Goal: Task Accomplishment & Management: Use online tool/utility

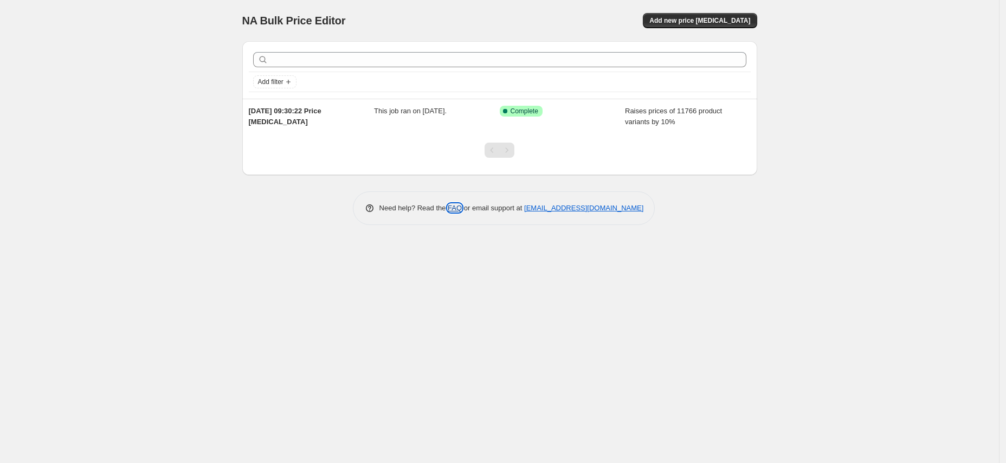
click at [448, 206] on link "FAQ" at bounding box center [455, 208] width 14 height 8
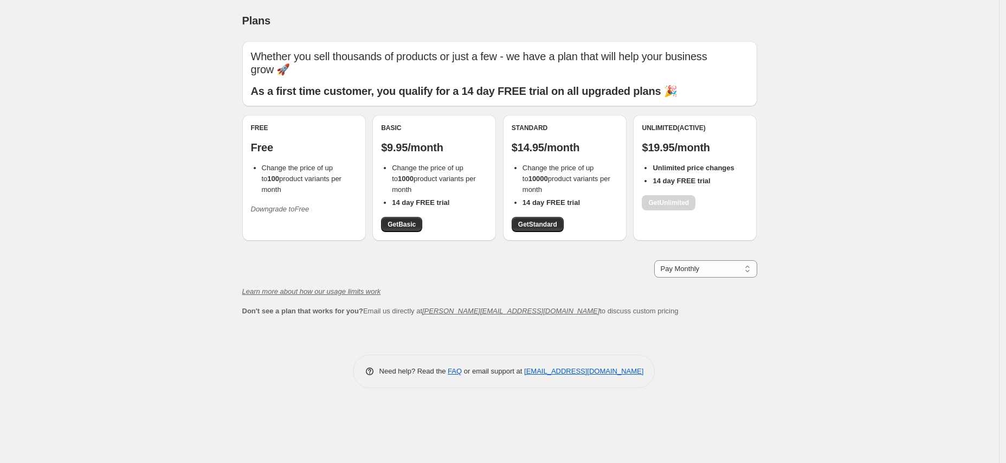
click at [769, 294] on div "Plans. This page is ready Plans Whether you sell thousands of products or just …" at bounding box center [499, 202] width 541 height 404
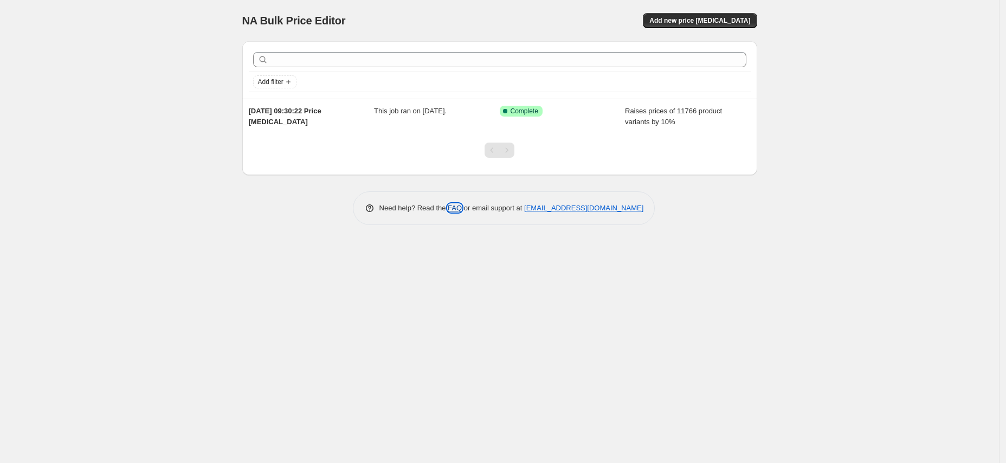
click at [448, 207] on link "FAQ" at bounding box center [455, 208] width 14 height 8
click at [247, 260] on div "NA Bulk Price Editor. This page is ready NA Bulk Price Editor Add new price cha…" at bounding box center [499, 231] width 999 height 463
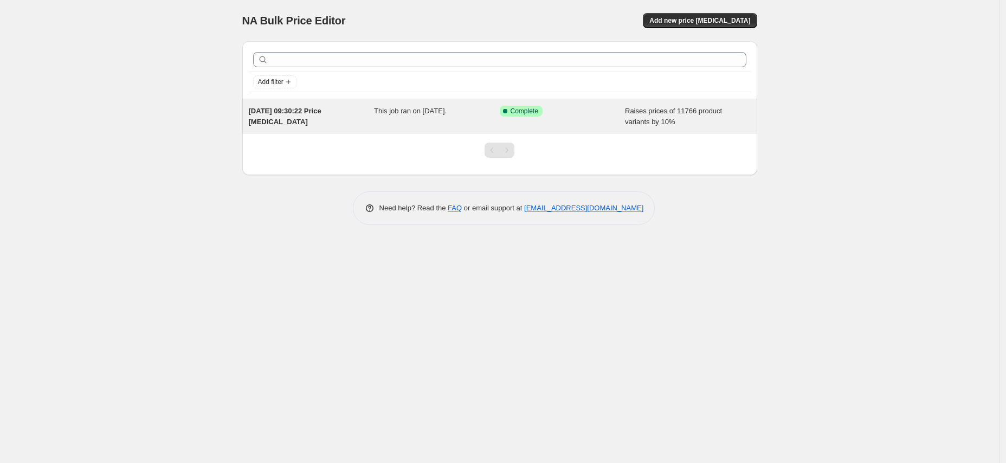
click at [610, 121] on div "Success Complete Complete" at bounding box center [563, 117] width 126 height 22
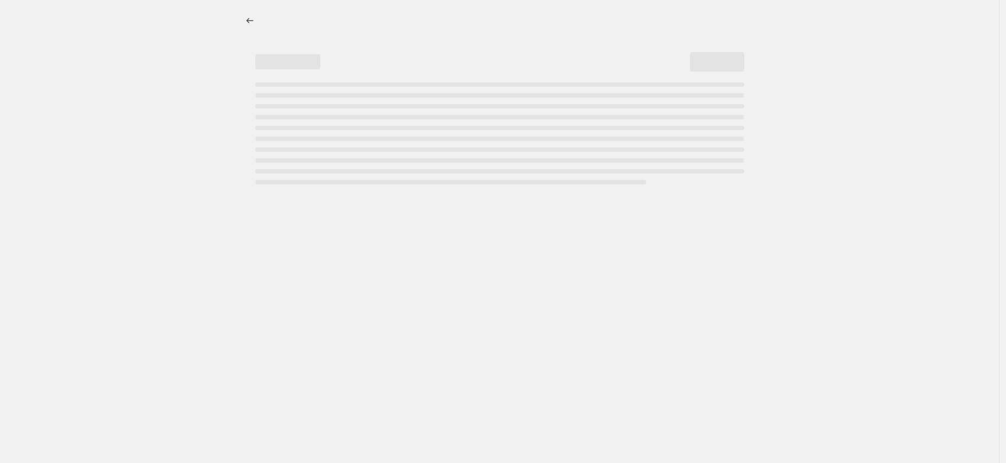
select select "percentage"
select select "product_status"
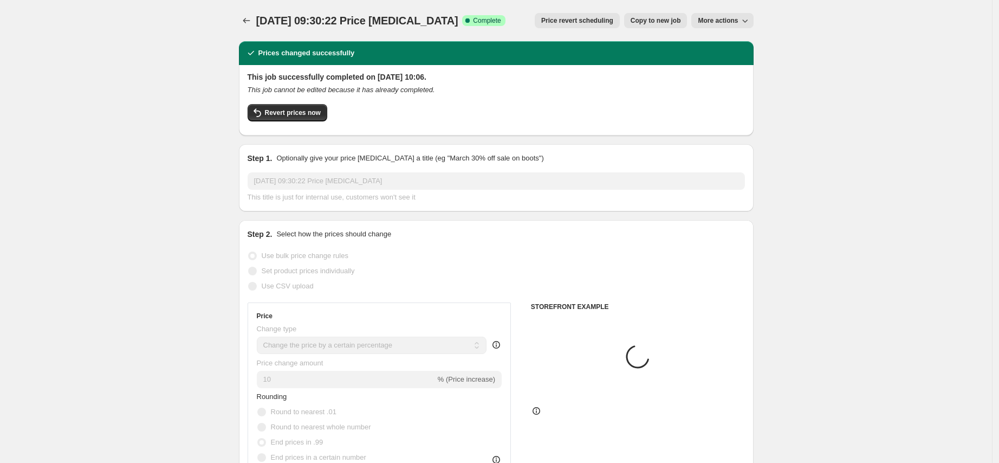
select select "vendor"
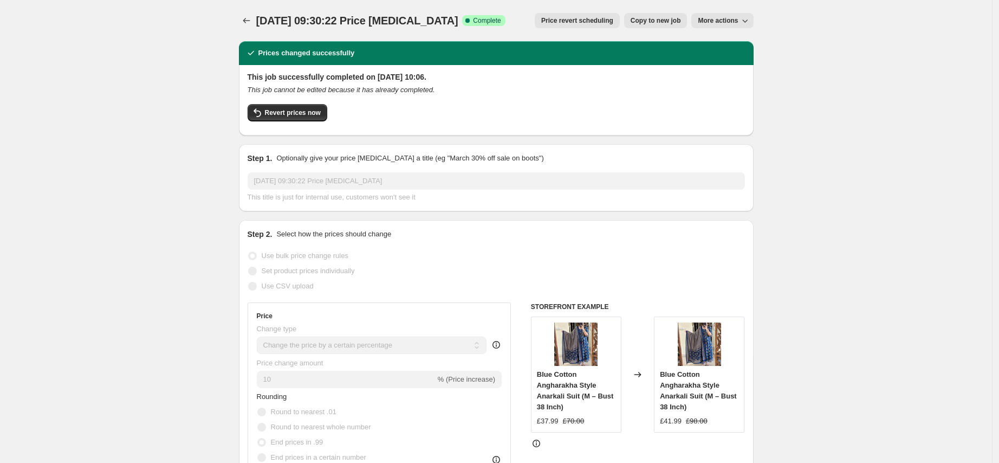
click at [743, 21] on icon "button" at bounding box center [745, 20] width 11 height 11
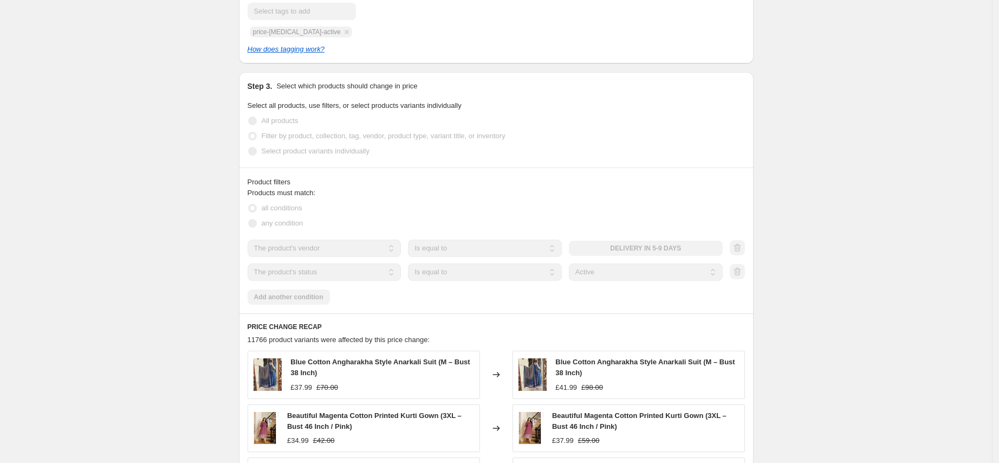
scroll to position [1084, 0]
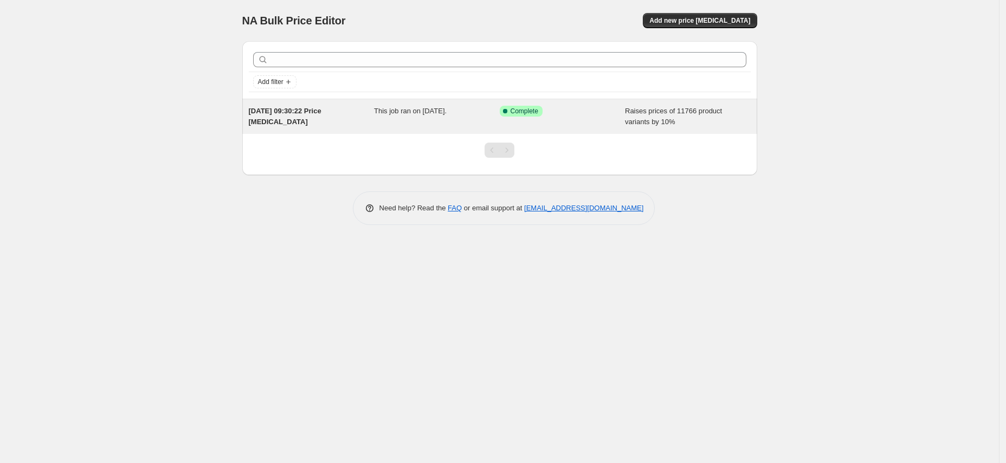
click at [489, 122] on div "This job ran on [DATE]." at bounding box center [437, 117] width 126 height 22
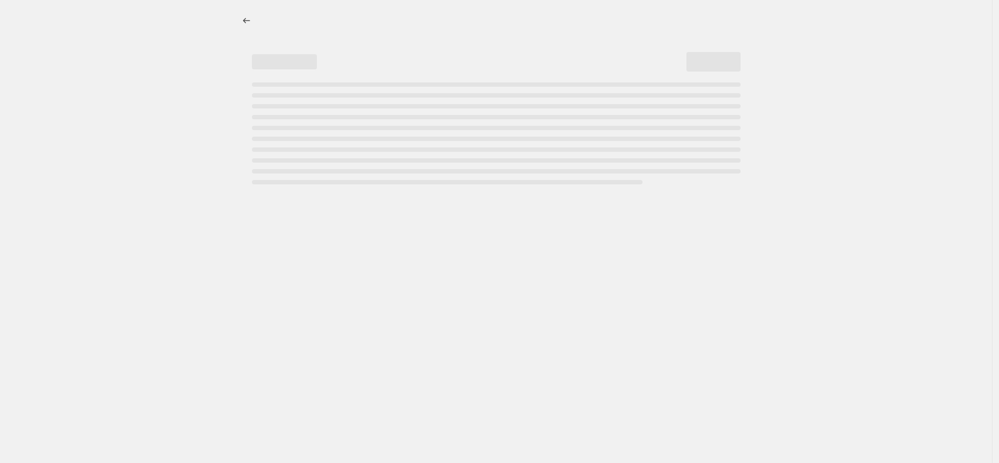
select select "percentage"
select select "vendor"
select select "product_status"
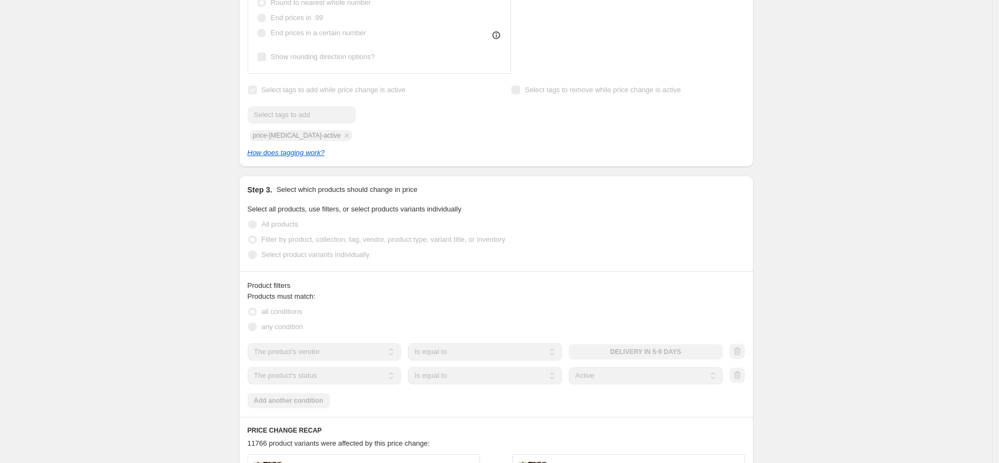
scroll to position [1084, 0]
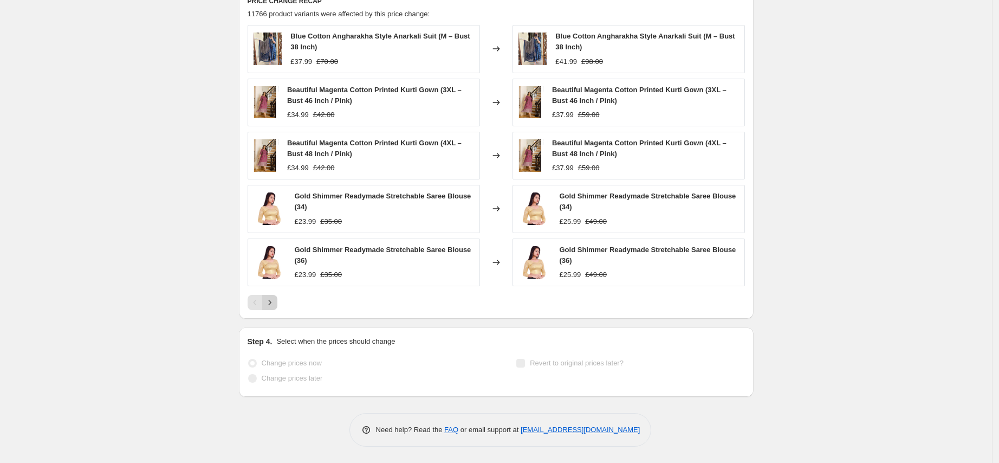
click at [270, 295] on button "Next" at bounding box center [269, 302] width 15 height 15
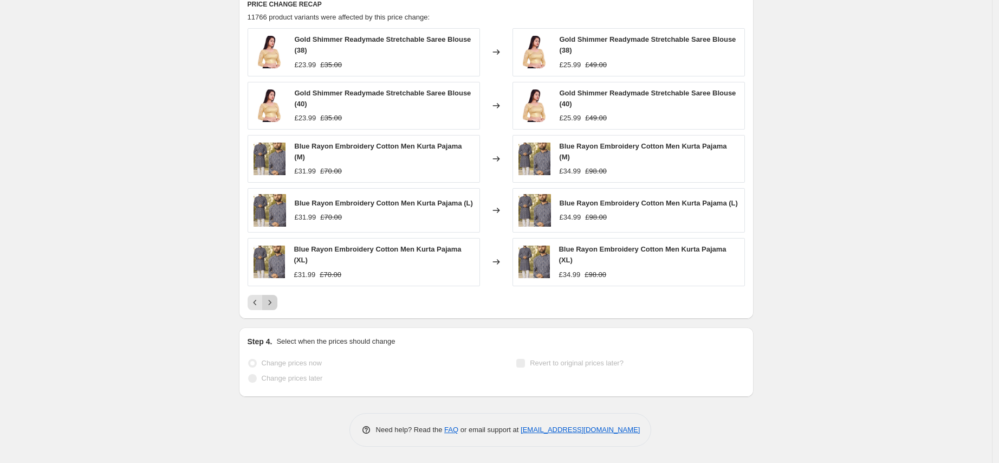
click at [275, 300] on icon "Next" at bounding box center [269, 302] width 11 height 11
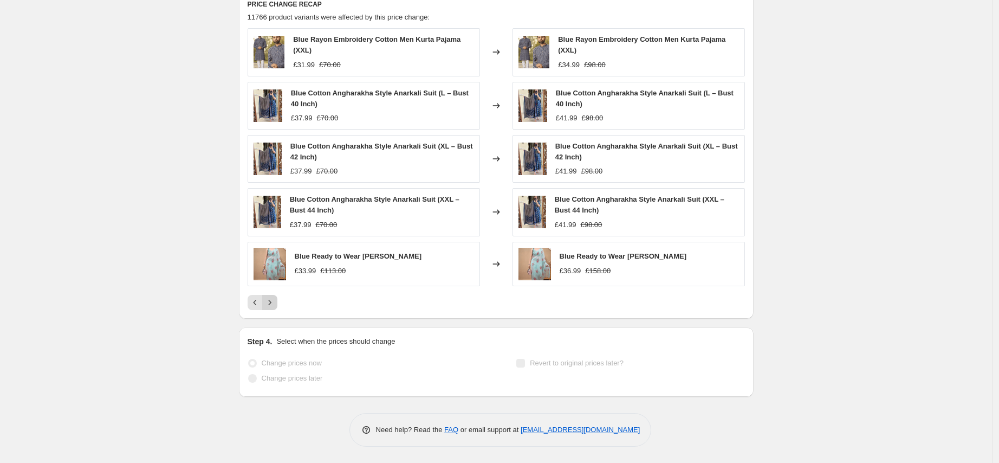
click at [274, 305] on icon "Next" at bounding box center [269, 302] width 11 height 11
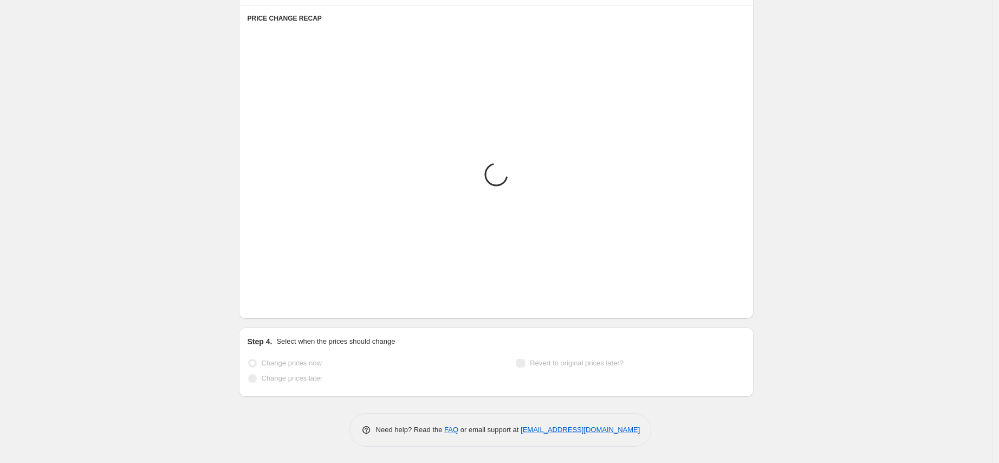
scroll to position [1066, 0]
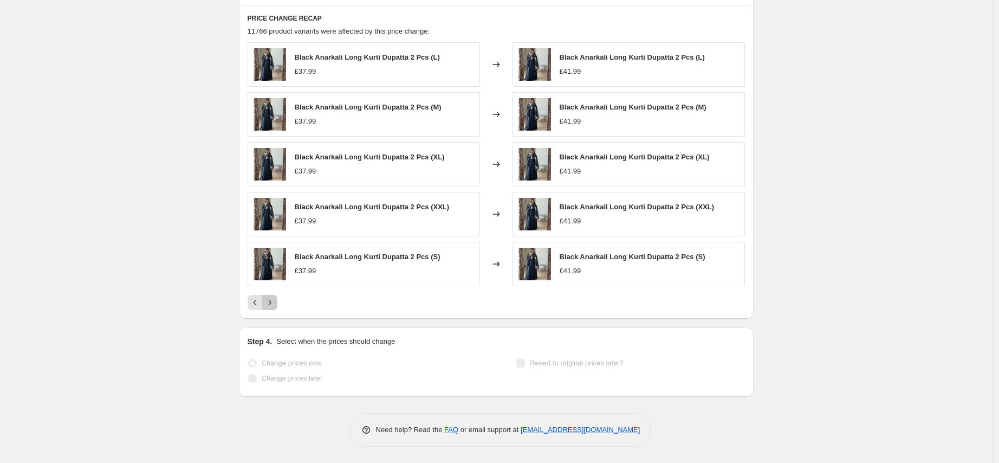
click at [275, 304] on icon "Next" at bounding box center [269, 302] width 11 height 11
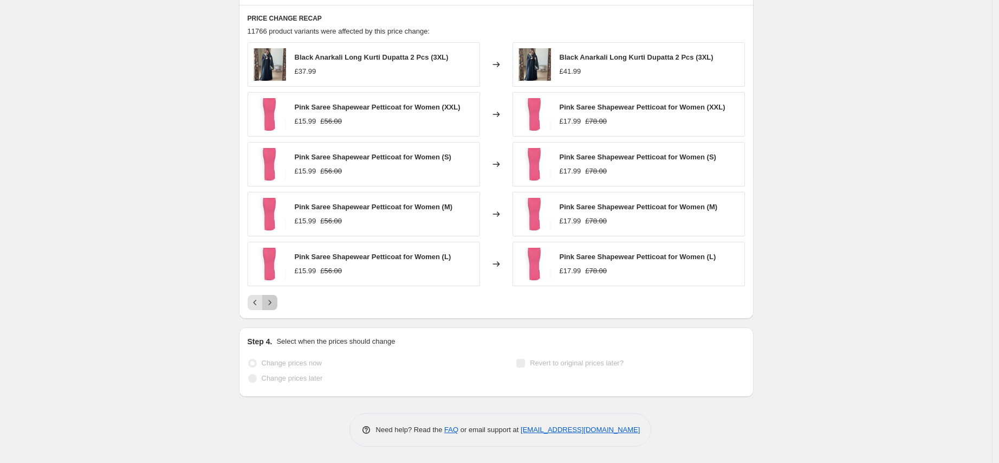
click at [275, 304] on icon "Next" at bounding box center [269, 302] width 11 height 11
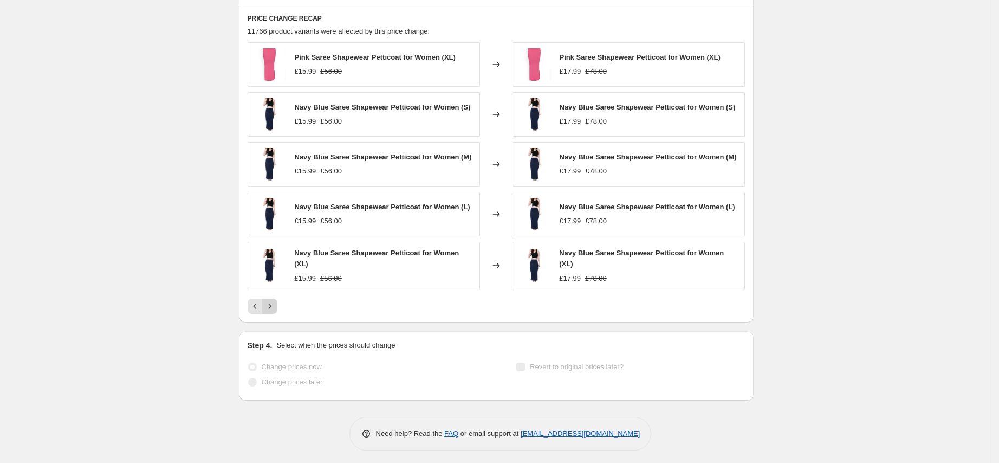
click at [271, 312] on icon "Next" at bounding box center [269, 306] width 11 height 11
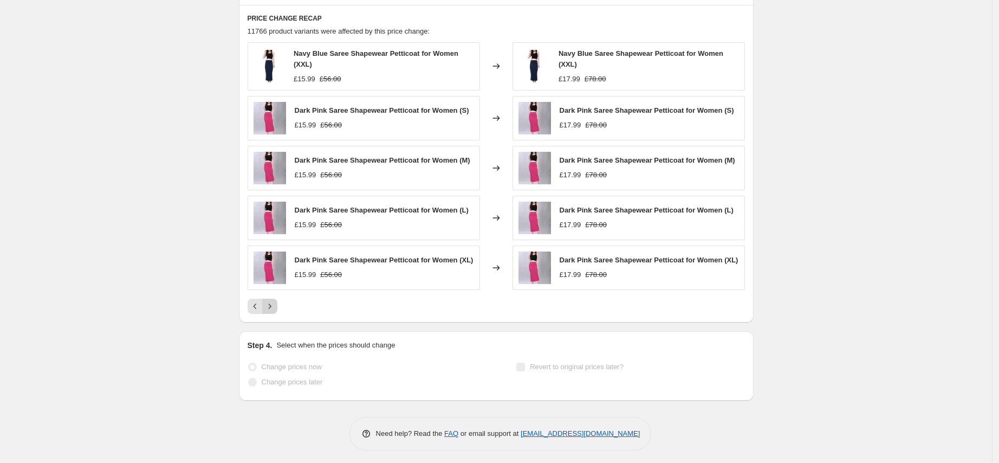
click at [271, 312] on icon "Next" at bounding box center [269, 306] width 11 height 11
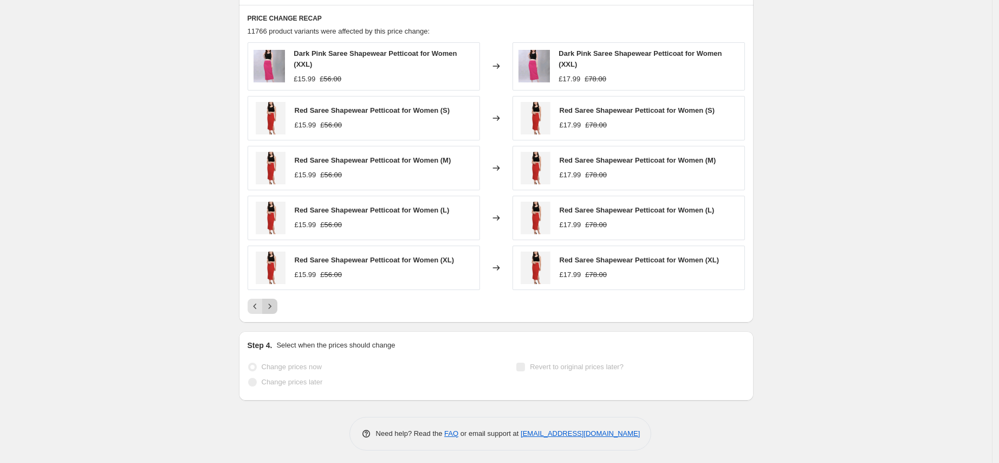
click at [271, 317] on div "PRICE CHANGE RECAP 11766 product variants were affected by this price change: D…" at bounding box center [496, 164] width 515 height 318
click at [271, 306] on icon "Next" at bounding box center [269, 305] width 3 height 5
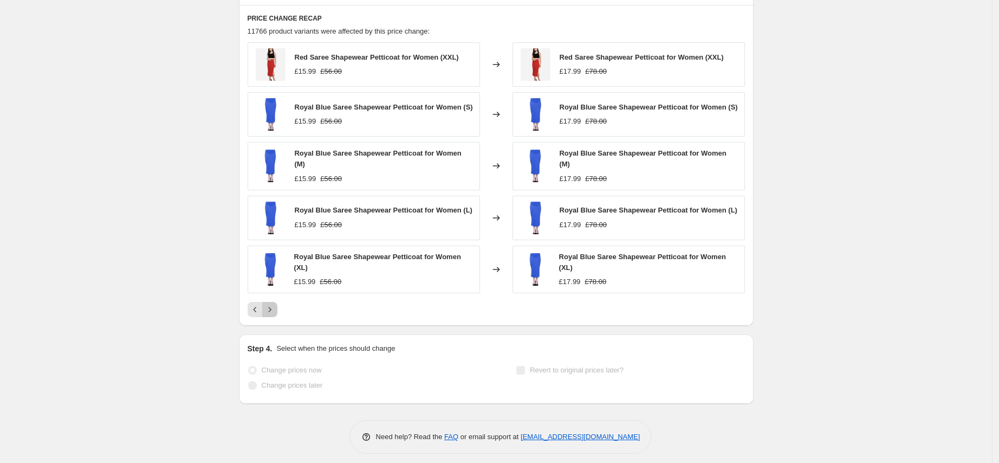
click at [270, 313] on icon "Next" at bounding box center [269, 309] width 11 height 11
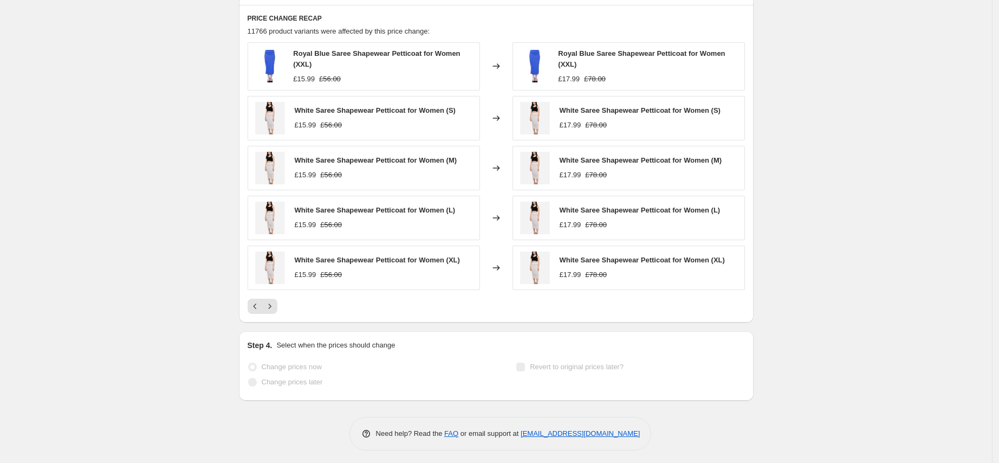
click at [270, 313] on button "Next" at bounding box center [269, 306] width 15 height 15
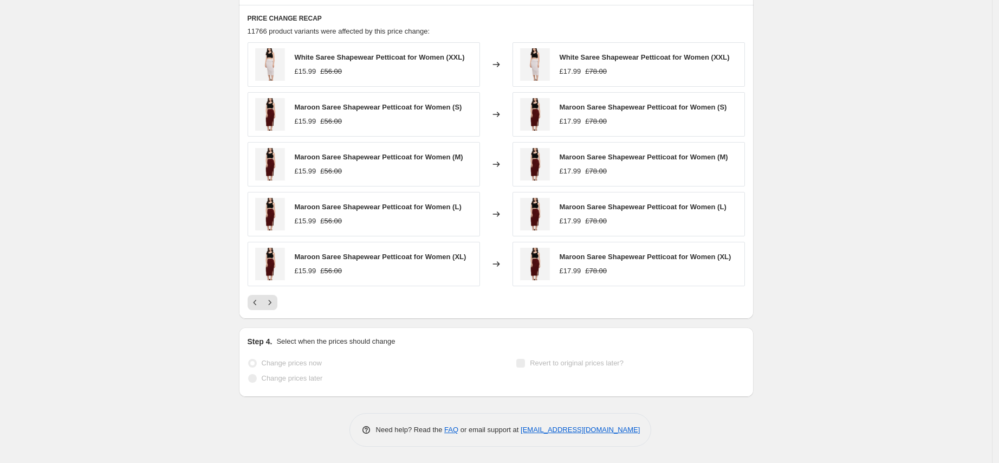
click at [271, 311] on div "PRICE CHANGE RECAP 11766 product variants were affected by this price change: W…" at bounding box center [496, 162] width 515 height 314
click at [273, 308] on button "Next" at bounding box center [269, 302] width 15 height 15
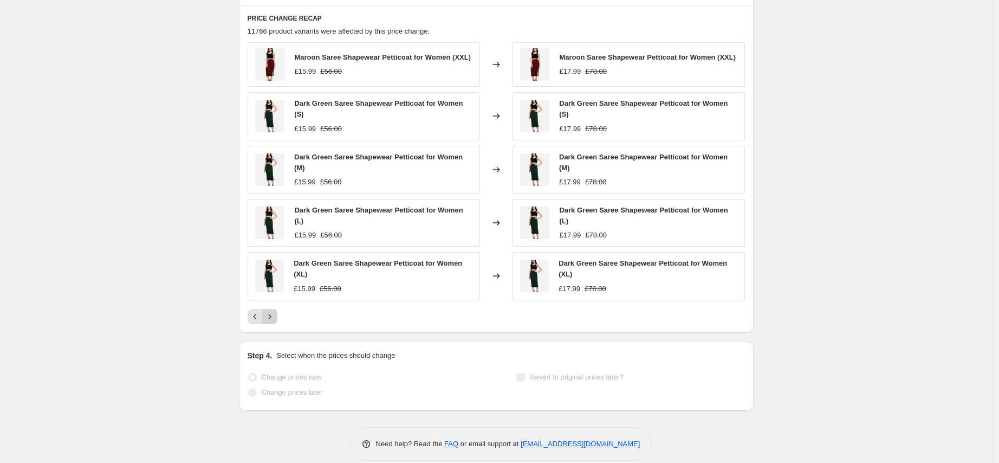
click at [271, 314] on button "Next" at bounding box center [269, 316] width 15 height 15
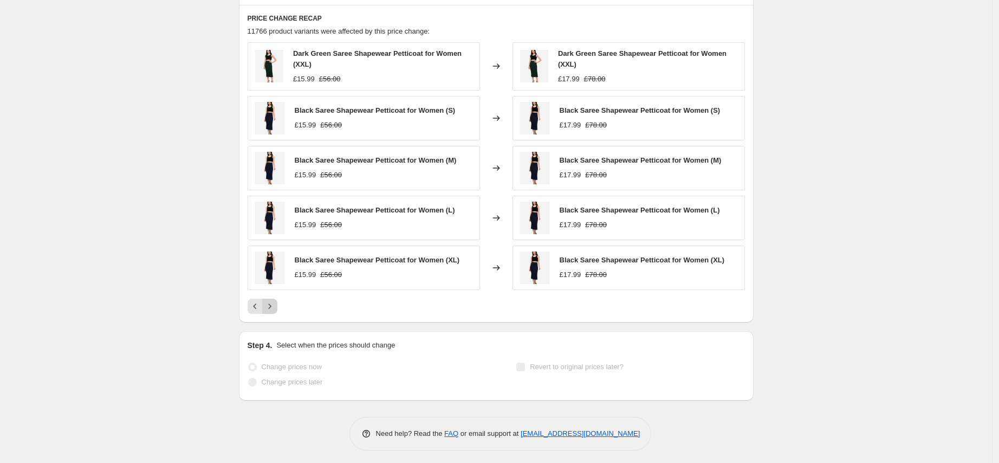
click at [273, 308] on icon "Next" at bounding box center [269, 306] width 11 height 11
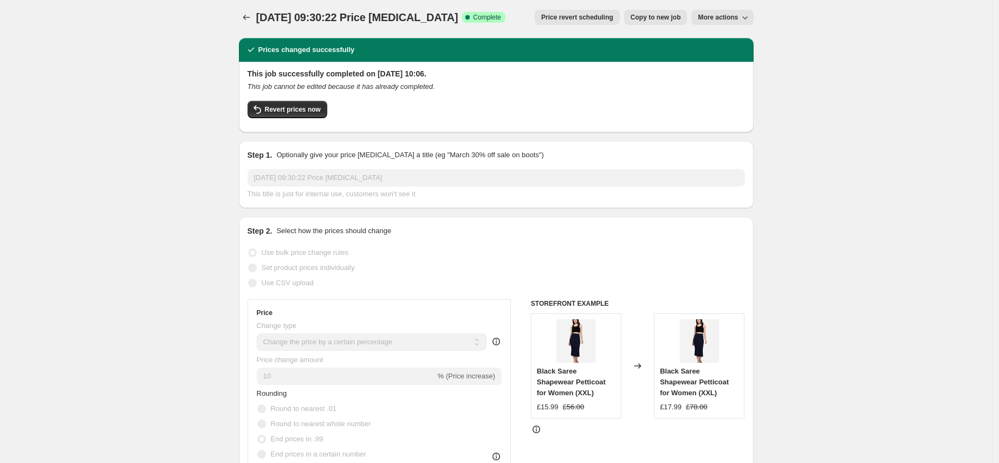
scroll to position [0, 0]
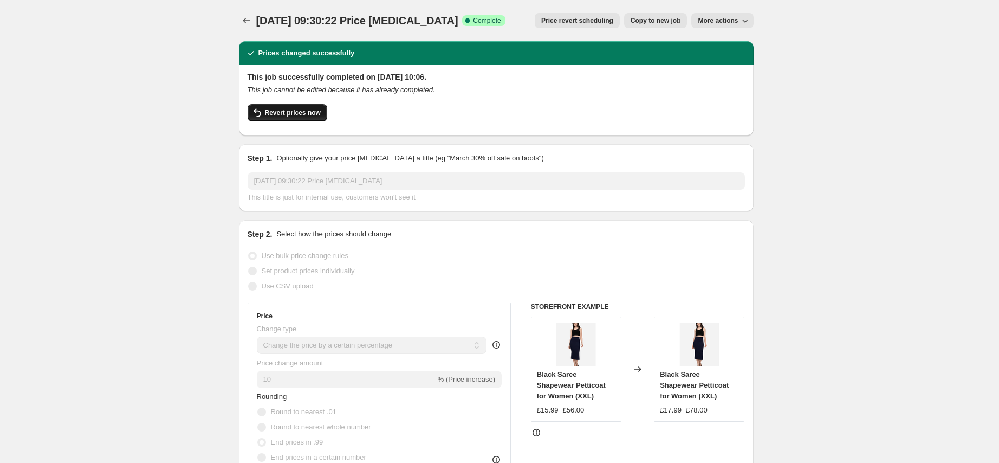
click at [321, 114] on span "Revert prices now" at bounding box center [293, 112] width 56 height 9
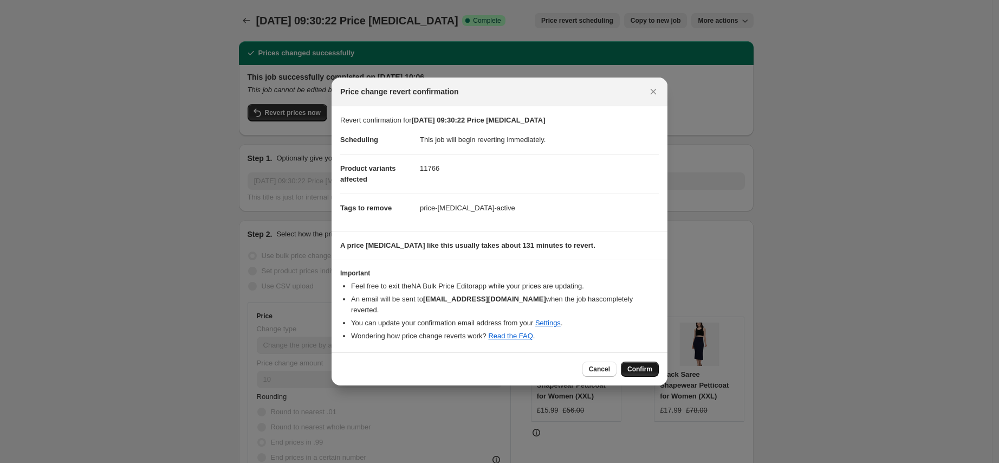
click at [644, 365] on span "Confirm" at bounding box center [640, 369] width 25 height 9
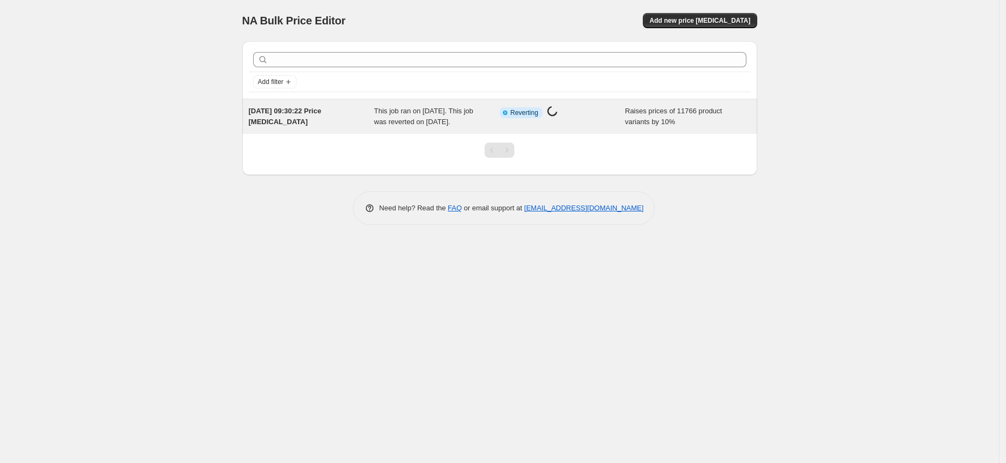
click at [425, 115] on span "This job ran on [DATE]. This job was reverted on [DATE]." at bounding box center [423, 116] width 99 height 19
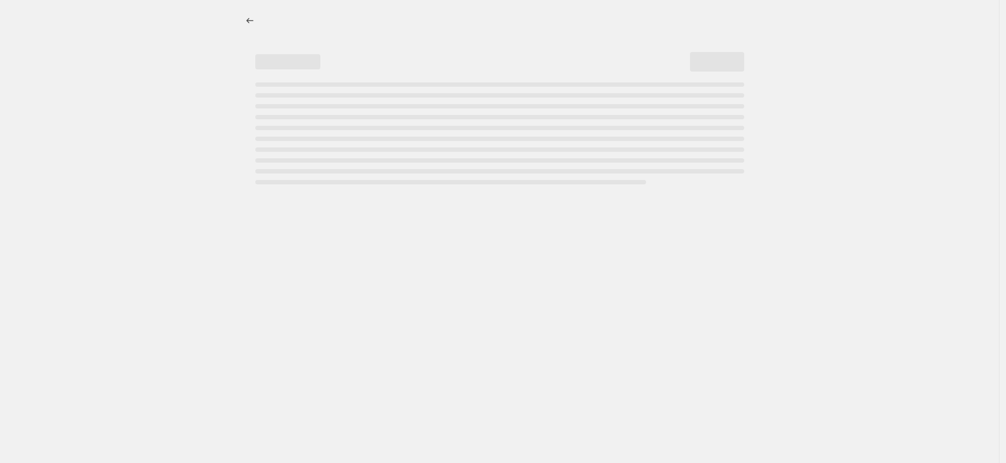
select select "percentage"
select select "vendor"
select select "product_status"
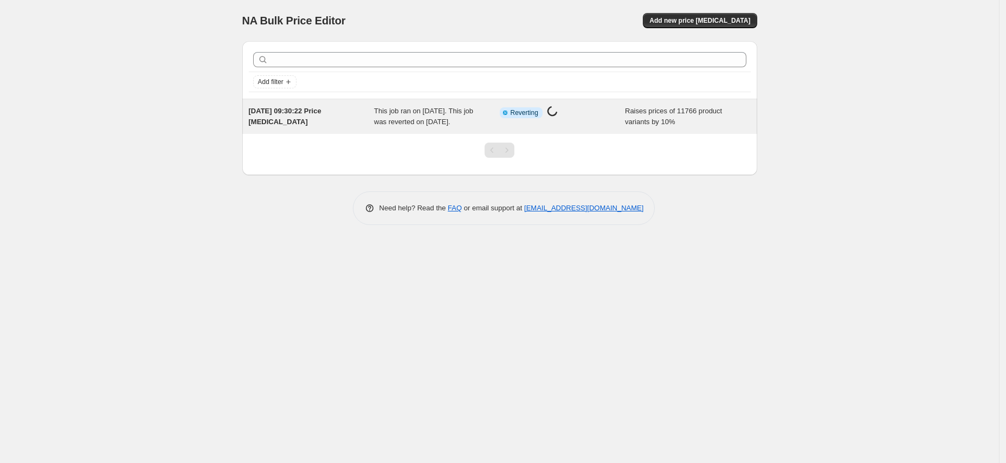
click at [448, 125] on span "This job ran on [DATE]. This job was reverted on [DATE]." at bounding box center [423, 116] width 99 height 19
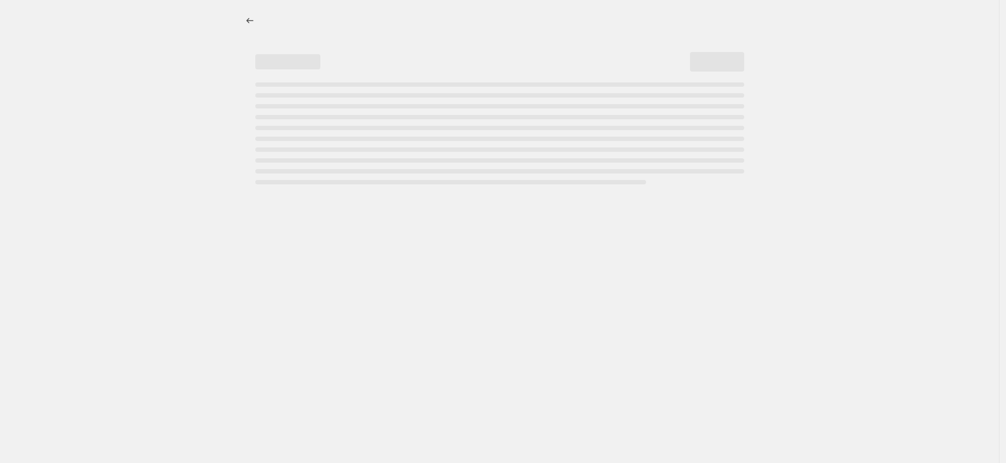
select select "percentage"
select select "vendor"
select select "product_status"
select select "percentage"
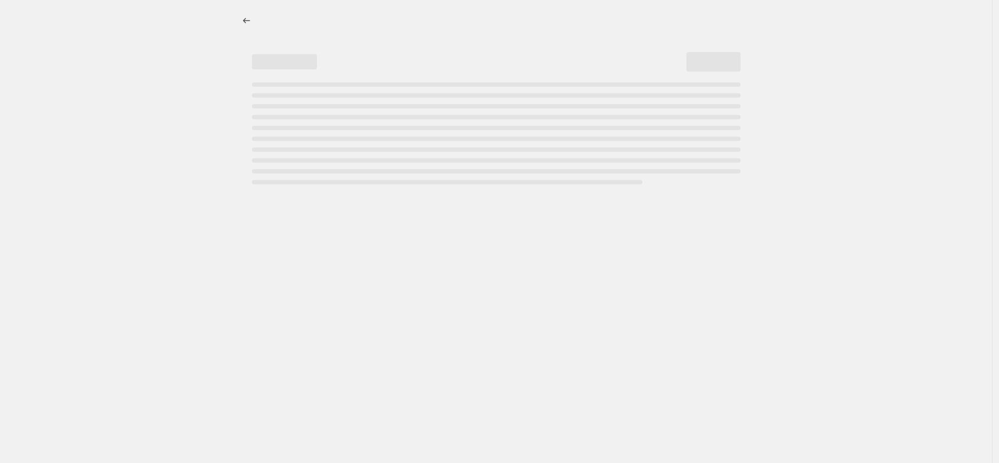
select select "percentage"
select select "vendor"
select select "product_status"
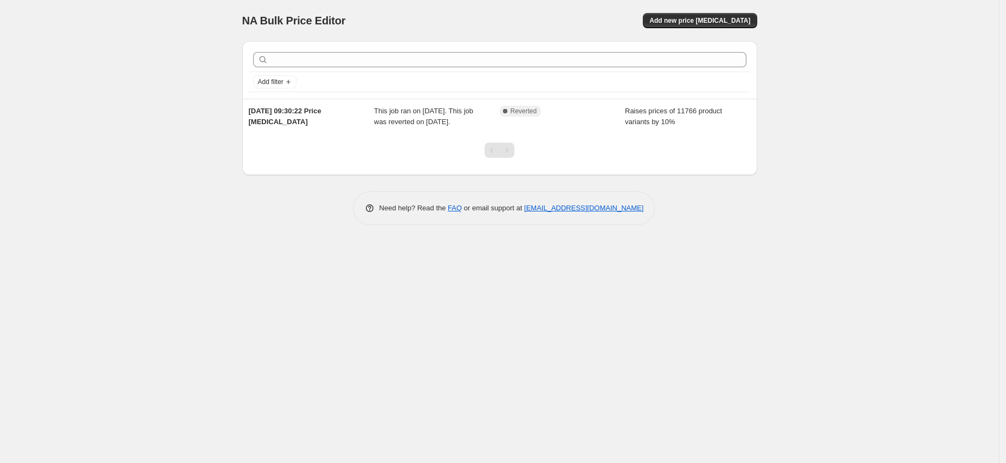
click at [778, 179] on div "NA Bulk Price Editor. This page is ready NA Bulk Price Editor Add new price [ME…" at bounding box center [499, 231] width 999 height 463
click at [700, 19] on span "Add new price [MEDICAL_DATA]" at bounding box center [699, 20] width 101 height 9
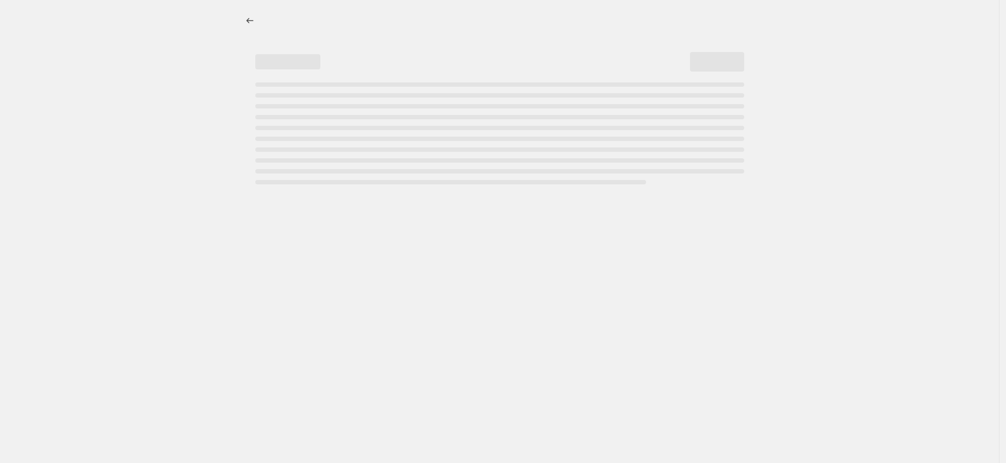
select select "percentage"
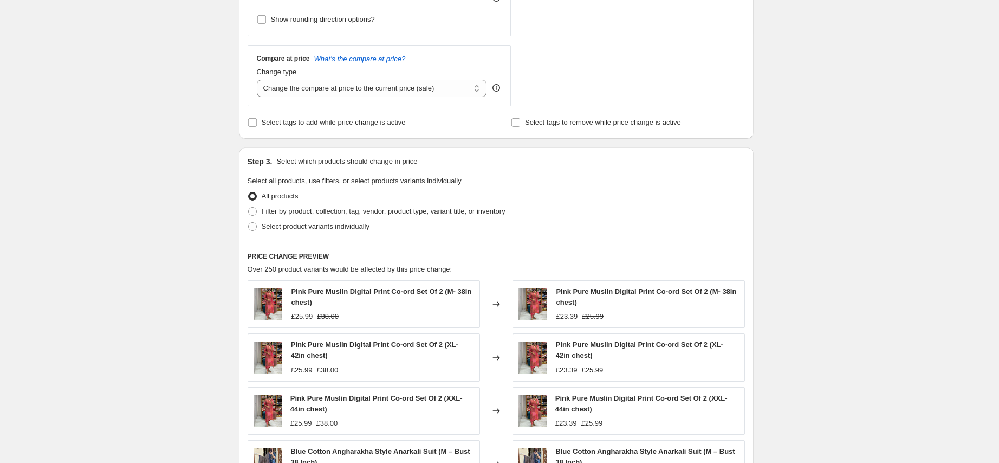
scroll to position [378, 0]
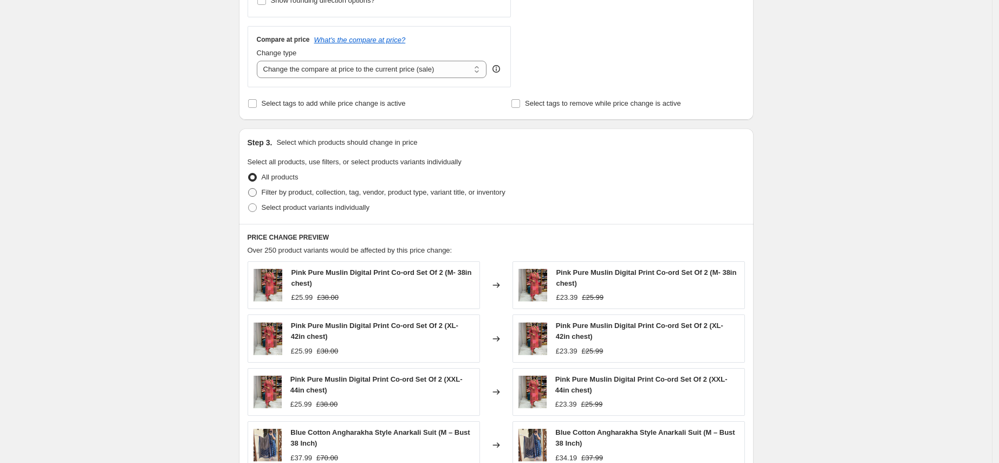
click at [387, 189] on span "Filter by product, collection, tag, vendor, product type, variant title, or inv…" at bounding box center [384, 192] width 244 height 8
click at [249, 189] on input "Filter by product, collection, tag, vendor, product type, variant title, or inv…" at bounding box center [248, 188] width 1 height 1
radio input "true"
